Goal: Check status: Check status

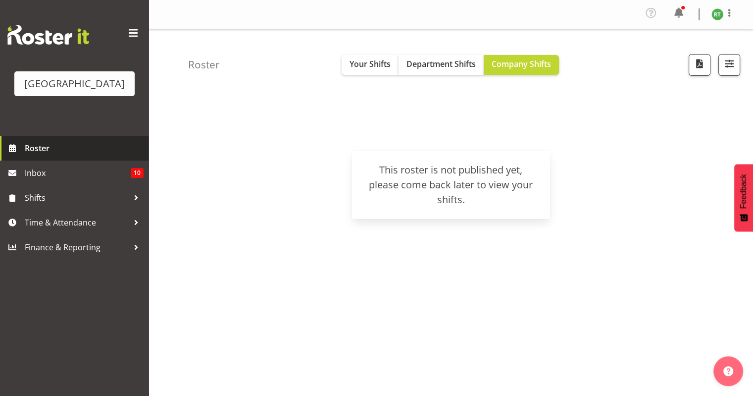
click at [43, 156] on span "Roster" at bounding box center [84, 148] width 119 height 15
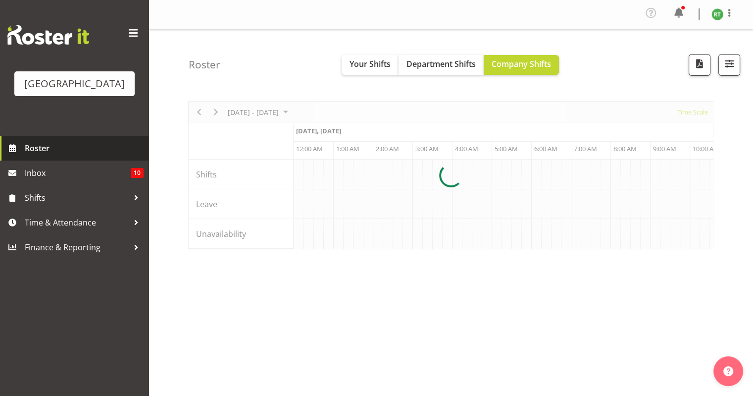
scroll to position [0, 2259]
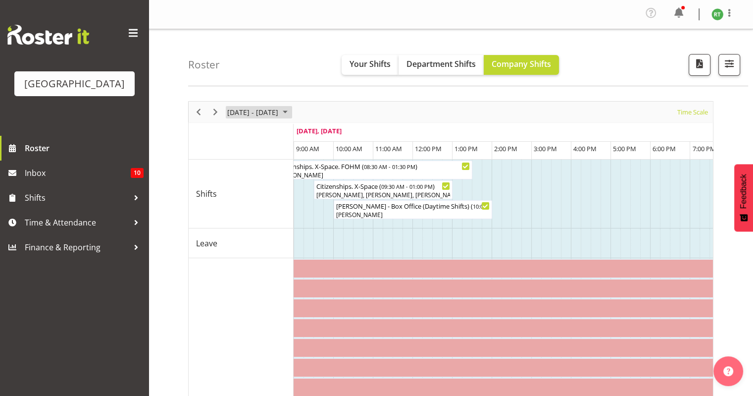
click at [279, 114] on span "[DATE] - [DATE]" at bounding box center [252, 112] width 53 height 12
